Goal: Complete application form: Complete application form

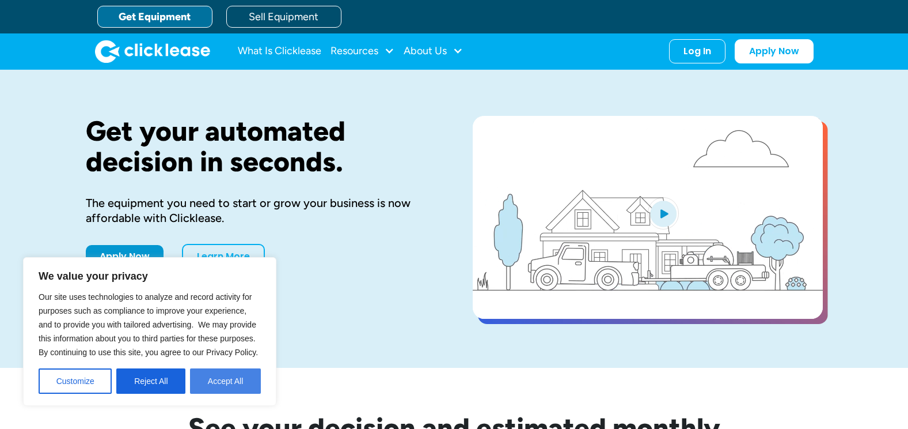
click at [219, 371] on button "Accept All" at bounding box center [225, 380] width 71 height 25
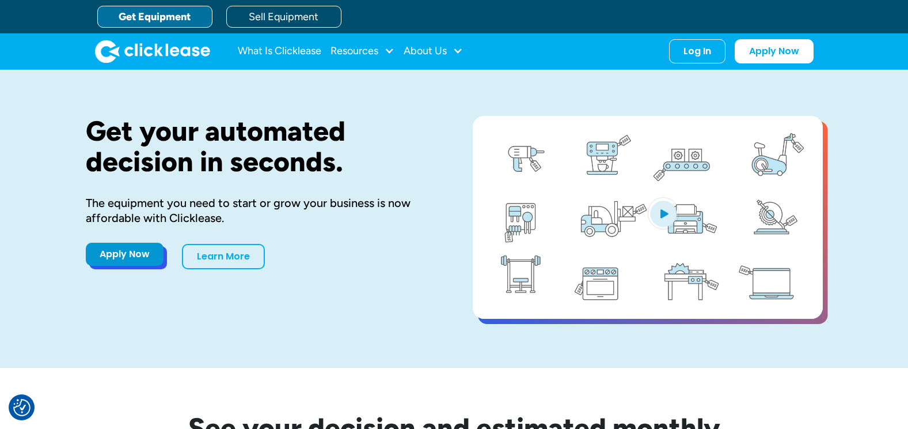
click at [131, 252] on link "Apply Now" at bounding box center [125, 254] width 78 height 23
